Goal: Information Seeking & Learning: Find contact information

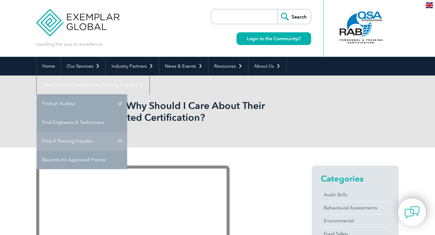
click at [127, 132] on link "Find A Training Provider" at bounding box center [82, 141] width 91 height 19
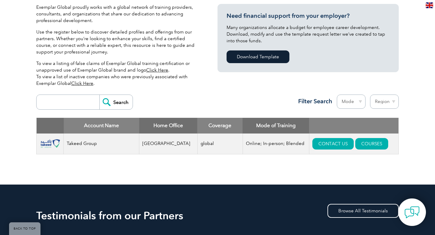
scroll to position [155, 0]
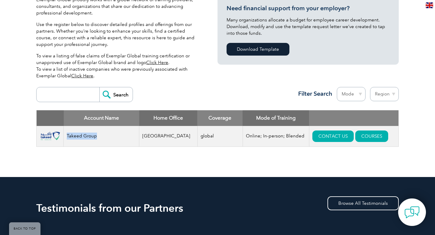
drag, startPoint x: 96, startPoint y: 138, endPoint x: 65, endPoint y: 137, distance: 31.4
click at [65, 137] on td "Takeed Group" at bounding box center [101, 136] width 75 height 21
click at [153, 151] on div "Account Name Home Office Coverage Mode of Training Takeed Group Egypt global On…" at bounding box center [217, 133] width 362 height 46
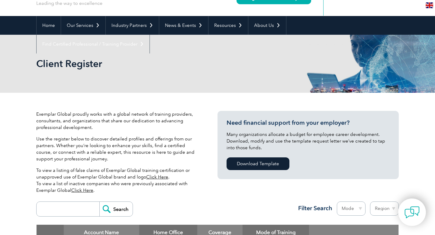
scroll to position [0, 0]
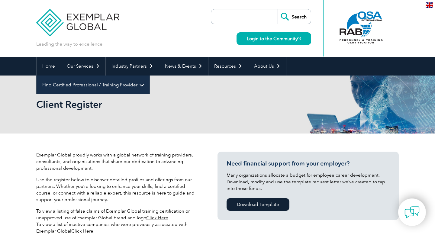
click at [149, 75] on link "Find Certified Professional / Training Provider" at bounding box center [93, 84] width 113 height 19
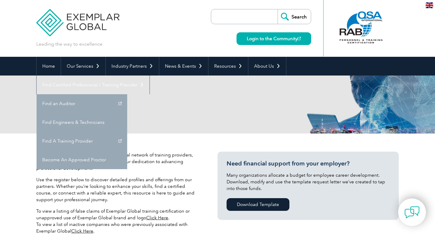
click at [227, 100] on h2 "Client Register" at bounding box center [163, 105] width 254 height 10
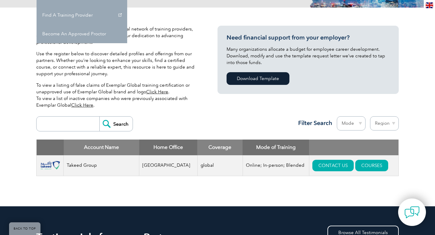
scroll to position [119, 0]
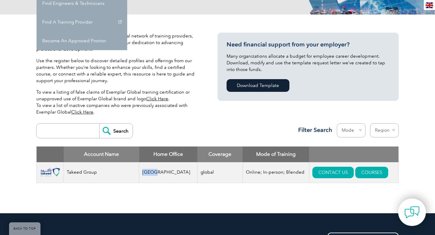
drag, startPoint x: 159, startPoint y: 173, endPoint x: 144, endPoint y: 172, distance: 15.7
click at [143, 172] on td "Egypt" at bounding box center [168, 172] width 58 height 21
click at [197, 174] on td "global" at bounding box center [219, 172] width 45 height 21
drag, startPoint x: 158, startPoint y: 172, endPoint x: 144, endPoint y: 171, distance: 14.2
click at [144, 171] on td "Egypt" at bounding box center [168, 172] width 58 height 21
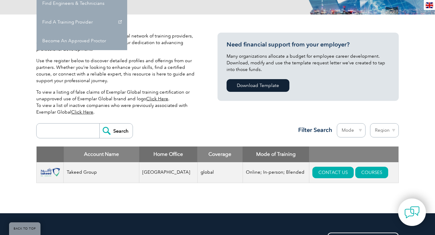
click at [180, 166] on td "Egypt" at bounding box center [168, 172] width 58 height 21
drag, startPoint x: 202, startPoint y: 172, endPoint x: 188, endPoint y: 175, distance: 14.5
click at [197, 175] on td "global" at bounding box center [219, 172] width 45 height 21
drag, startPoint x: 161, startPoint y: 173, endPoint x: 143, endPoint y: 174, distance: 17.5
click at [143, 173] on td "Egypt" at bounding box center [168, 172] width 58 height 21
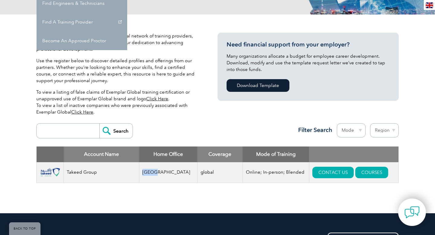
scroll to position [0, 0]
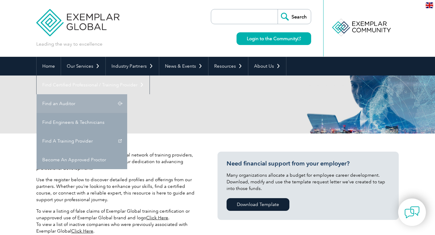
click at [127, 94] on link "Find an Auditor" at bounding box center [82, 103] width 91 height 19
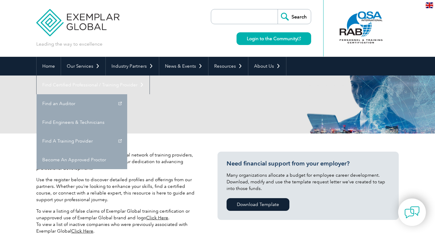
click at [127, 94] on link "Find an Auditor" at bounding box center [82, 103] width 91 height 19
